Goal: Information Seeking & Learning: Check status

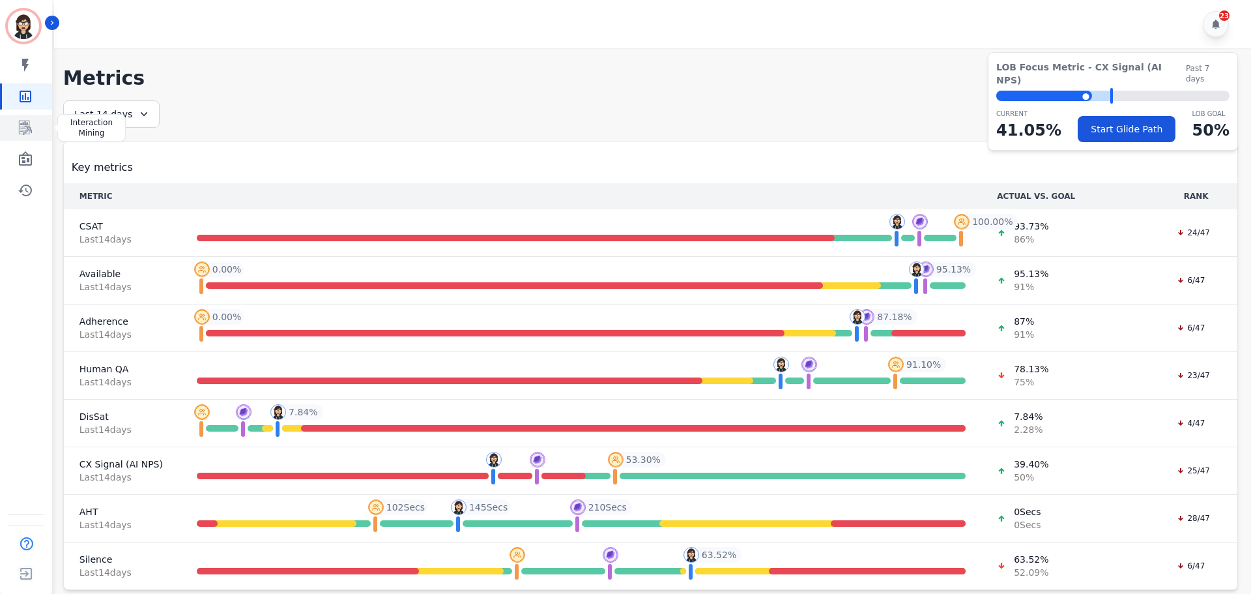
click at [21, 132] on icon "Sidebar" at bounding box center [25, 128] width 13 height 14
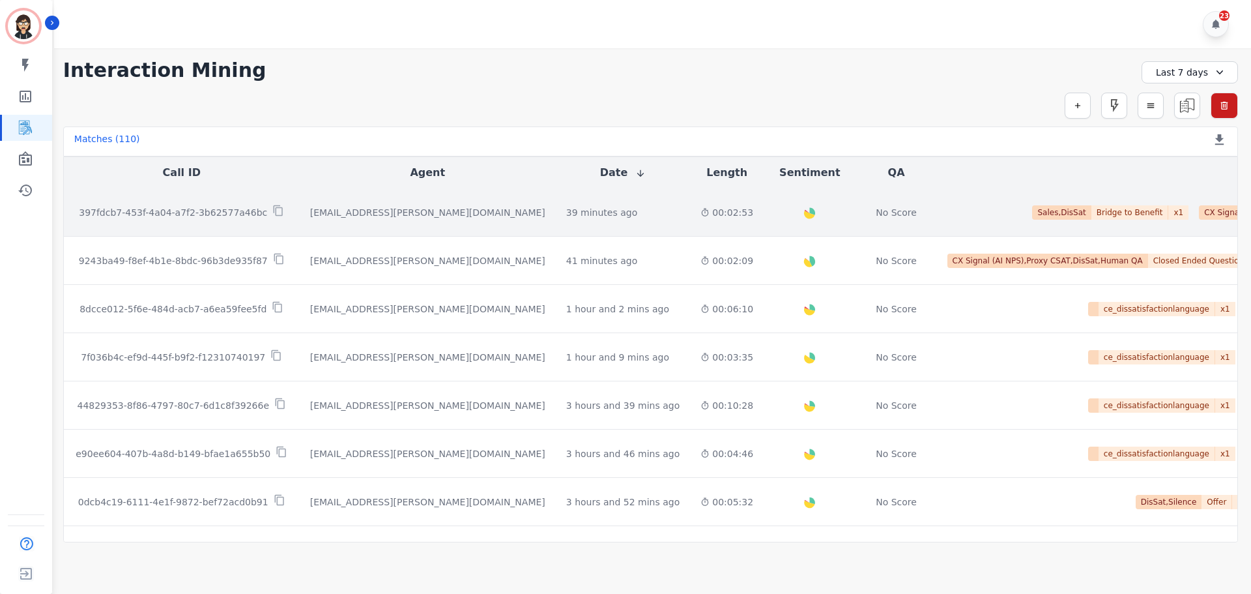
click at [170, 227] on td "397fdcb7-453f-4a04-a7f2-3b62577a46bc" at bounding box center [182, 212] width 236 height 48
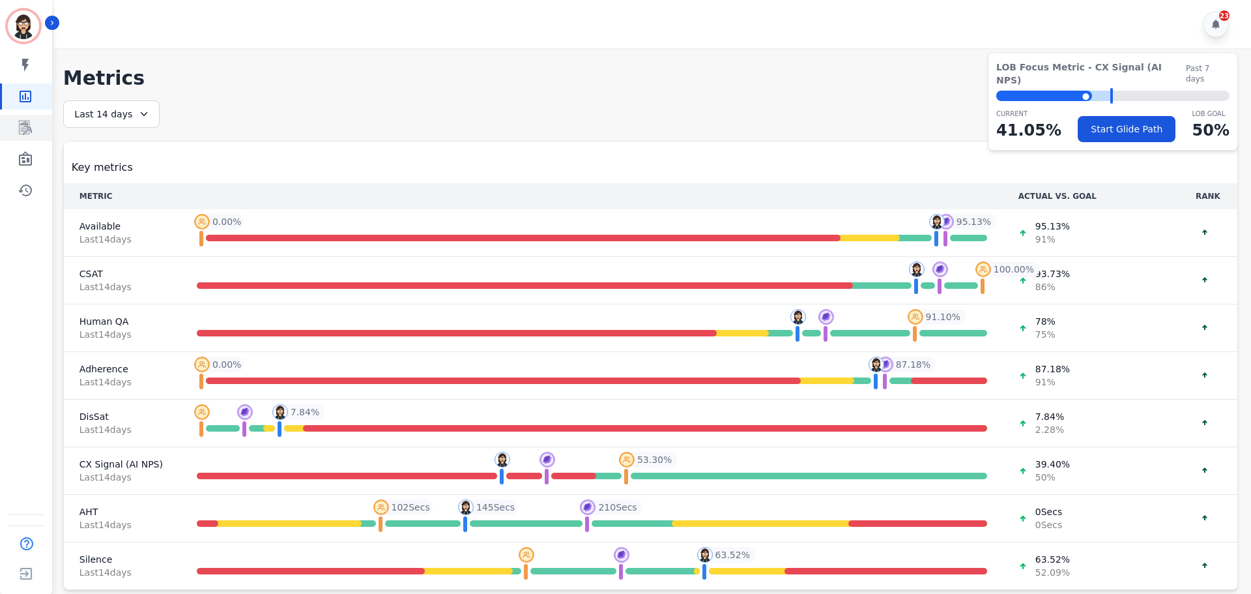
click at [29, 133] on icon "Sidebar" at bounding box center [26, 128] width 16 height 16
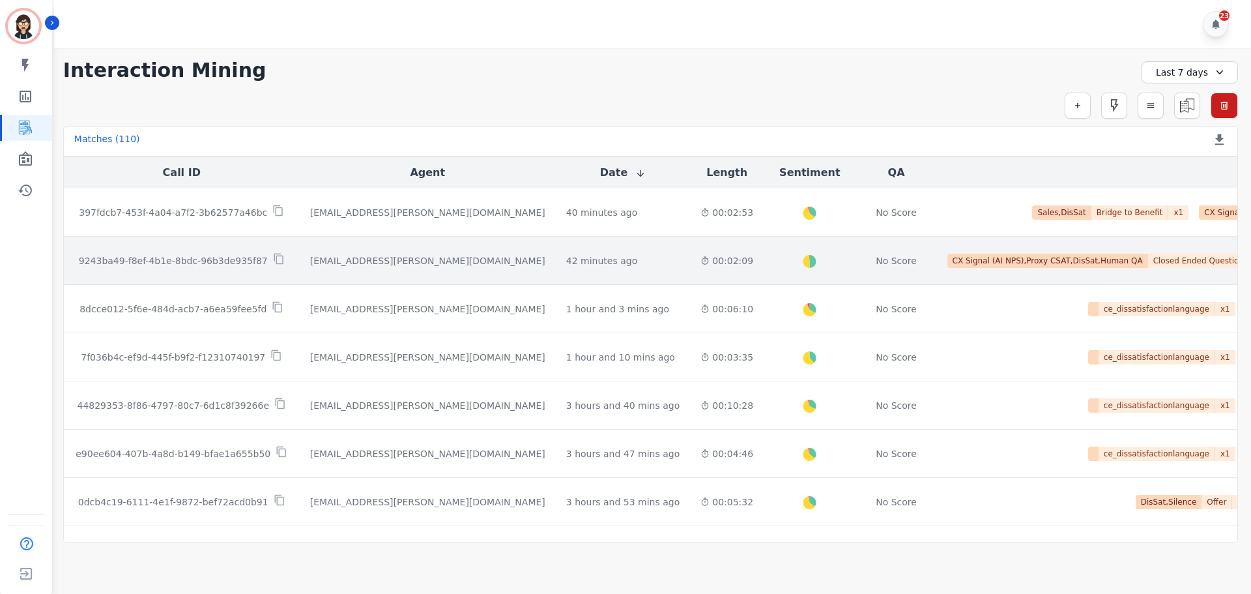
click at [201, 255] on p "9243ba49-f8ef-4b1e-8bdc-96b3de935f87" at bounding box center [173, 260] width 189 height 13
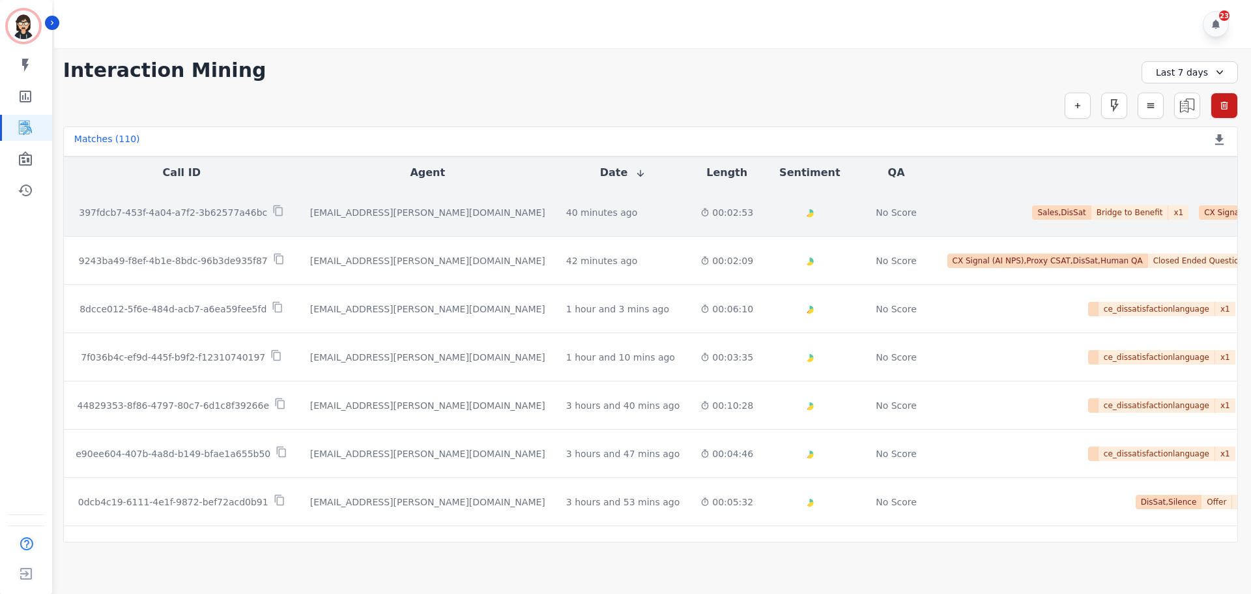
click at [207, 215] on p "397fdcb7-453f-4a04-a7f2-3b62577a46bc" at bounding box center [173, 212] width 188 height 13
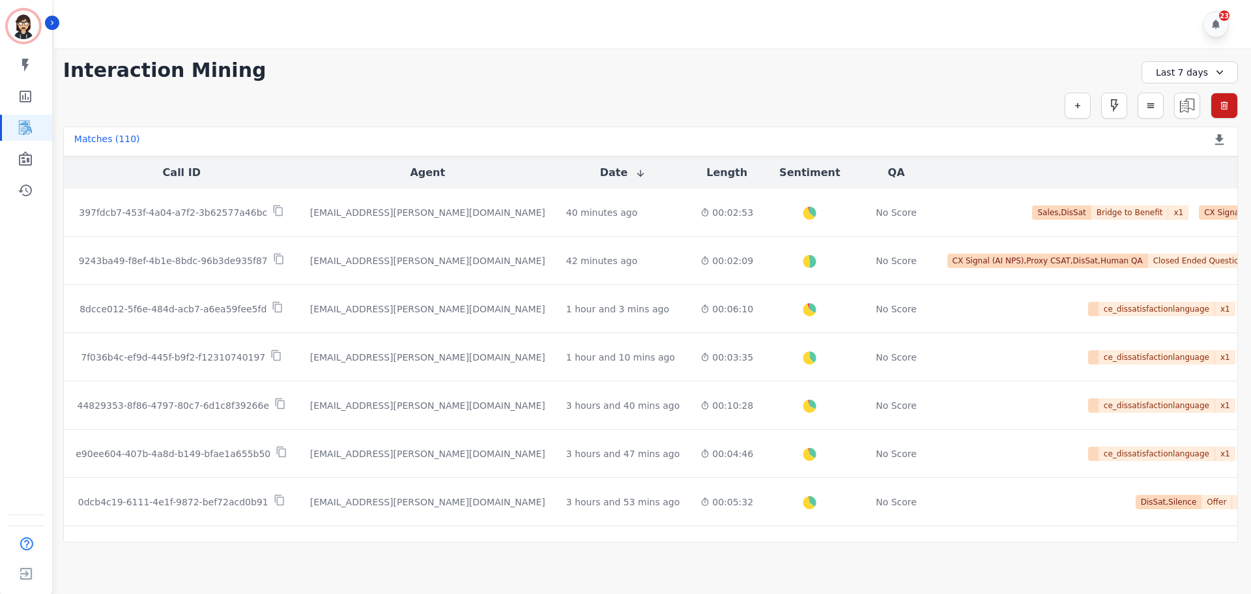
click at [1181, 74] on div "Last 7 days" at bounding box center [1190, 72] width 96 height 22
click at [1174, 113] on li "Today" at bounding box center [1198, 117] width 65 height 13
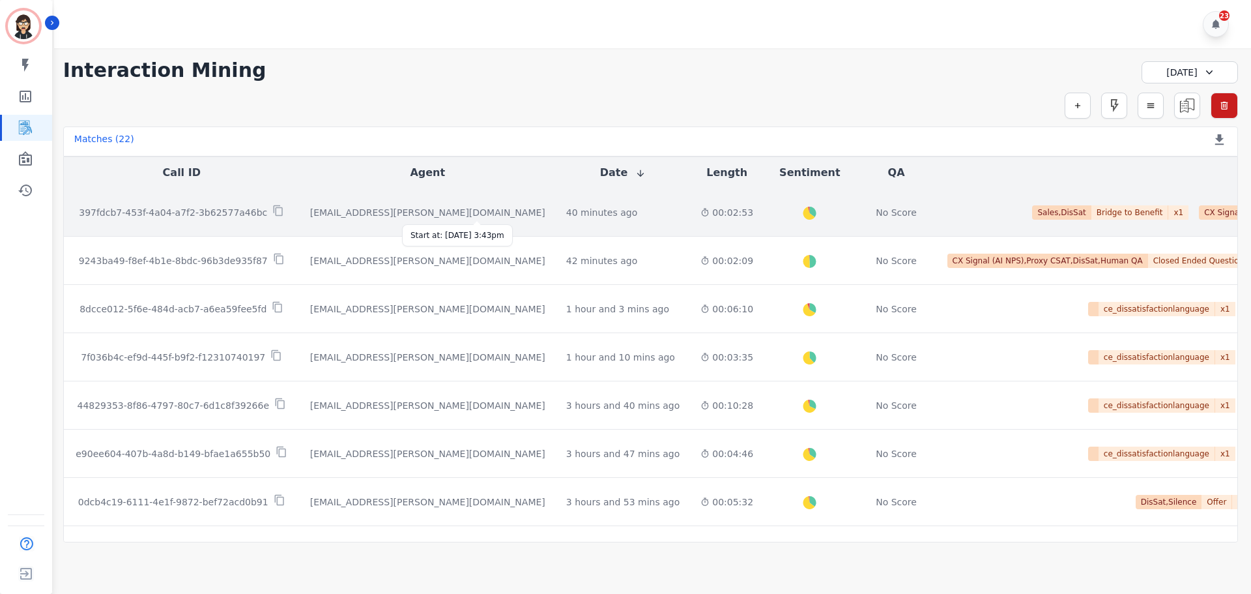
click at [566, 210] on div "40 minutes ago" at bounding box center [601, 212] width 71 height 13
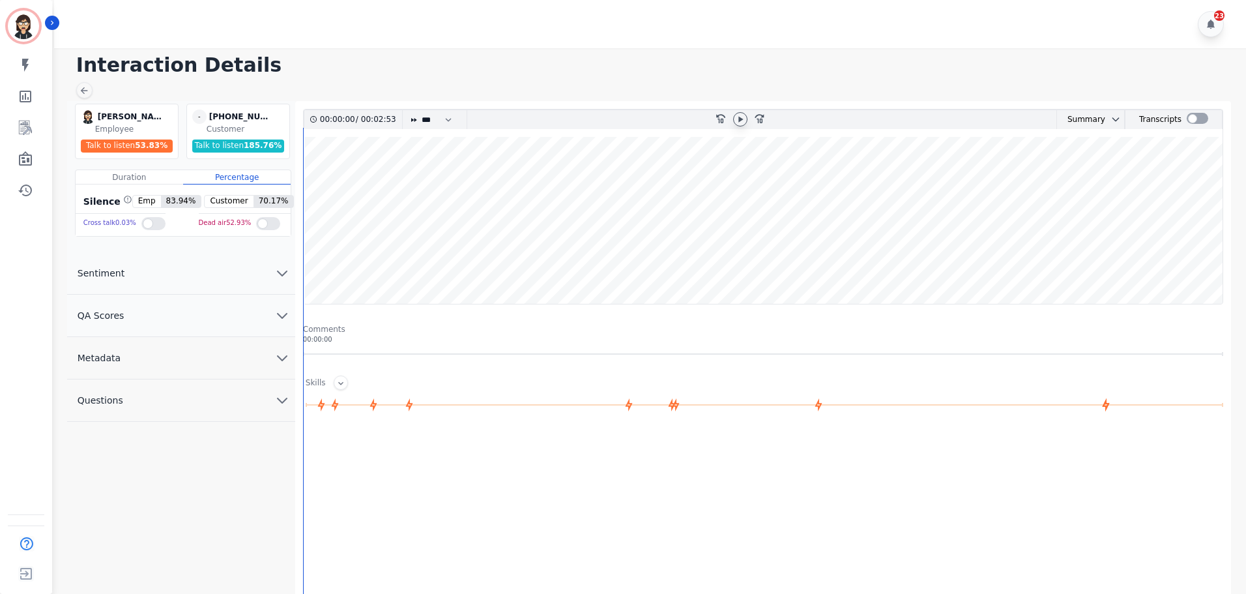
click at [738, 124] on div at bounding box center [740, 119] width 14 height 14
click at [603, 175] on wave at bounding box center [763, 220] width 919 height 167
